Goal: Task Accomplishment & Management: Manage account settings

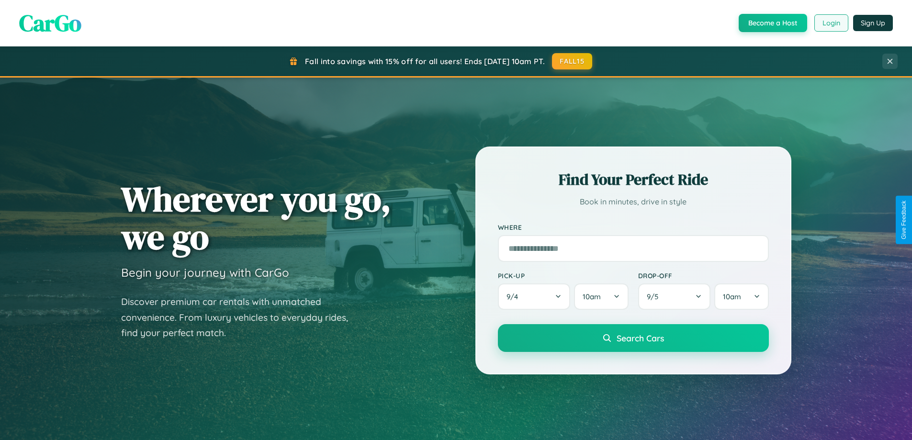
click at [831, 23] on button "Login" at bounding box center [831, 22] width 34 height 17
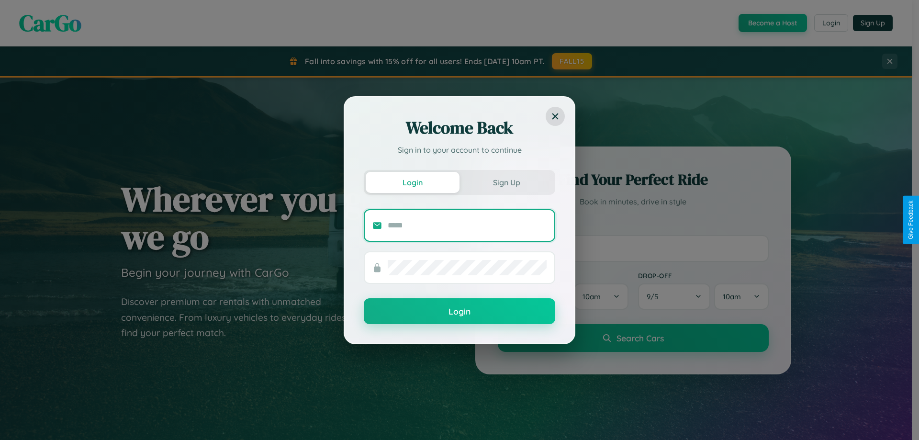
click at [467, 225] on input "text" at bounding box center [467, 225] width 159 height 15
type input "**********"
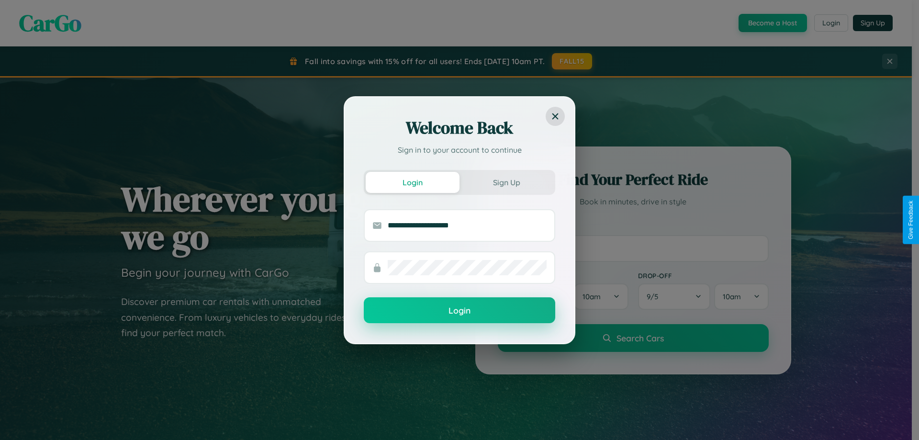
click at [460, 311] on button "Login" at bounding box center [460, 310] width 192 height 26
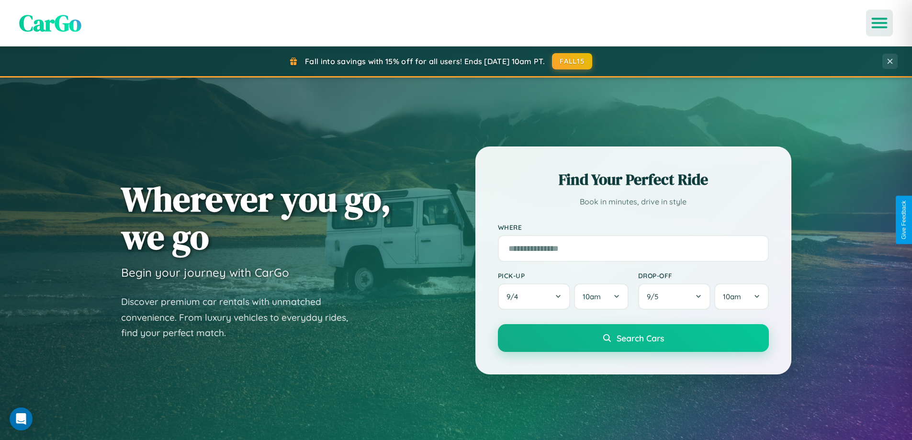
click at [880, 23] on icon "Open menu" at bounding box center [880, 23] width 14 height 9
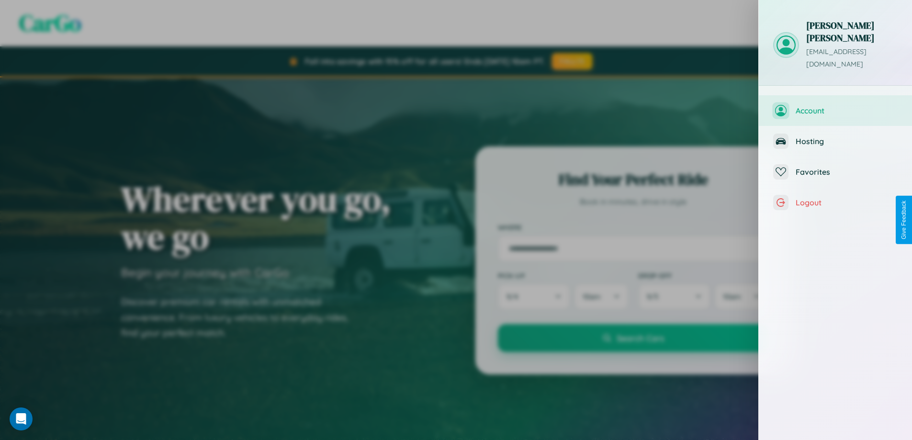
click at [836, 106] on span "Account" at bounding box center [847, 111] width 102 height 10
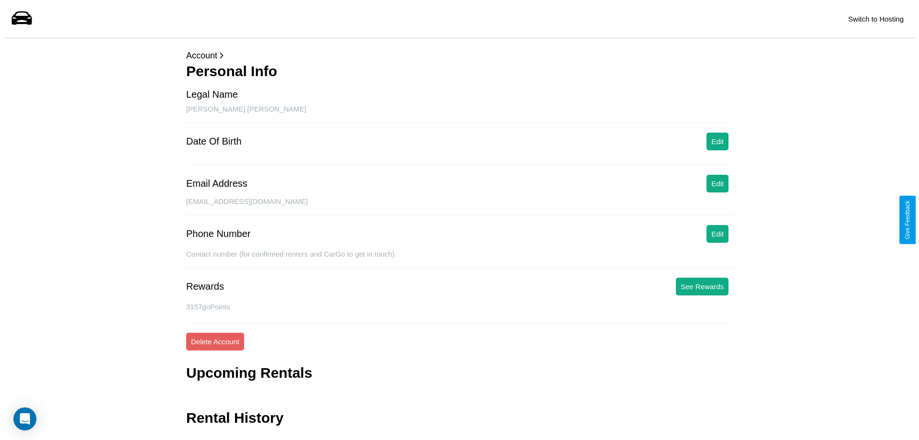
scroll to position [23, 0]
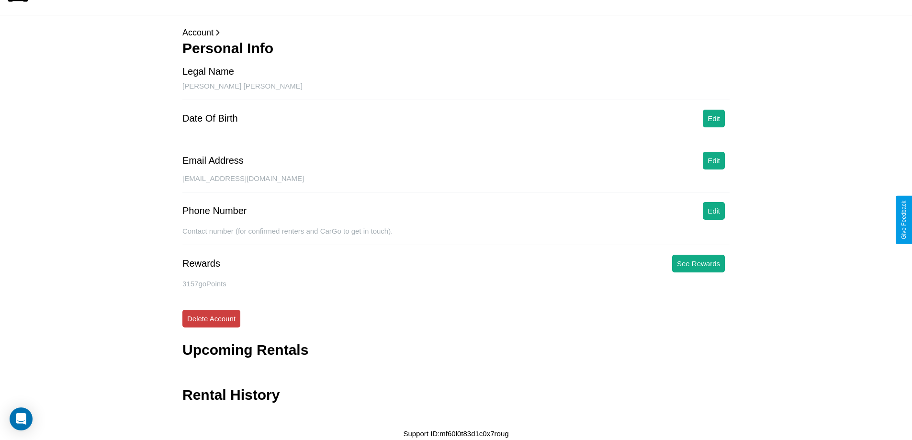
click at [211, 318] on button "Delete Account" at bounding box center [211, 319] width 58 height 18
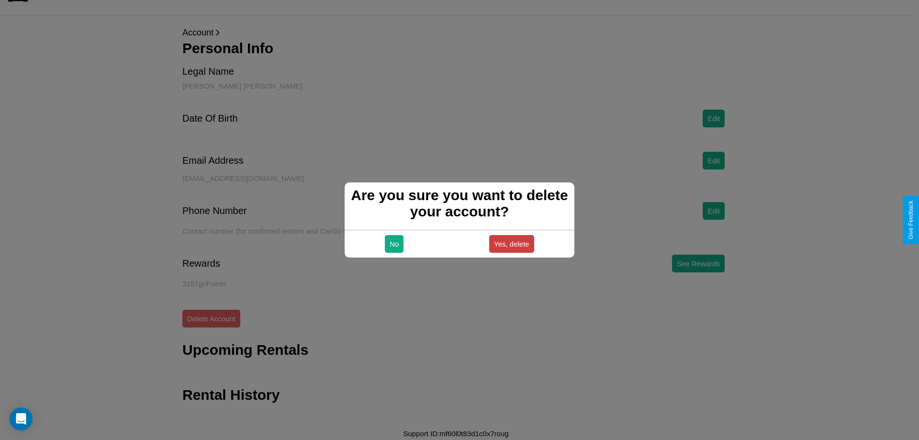
click at [511, 244] on button "Yes, delete" at bounding box center [511, 244] width 45 height 18
